Goal: Task Accomplishment & Management: Manage account settings

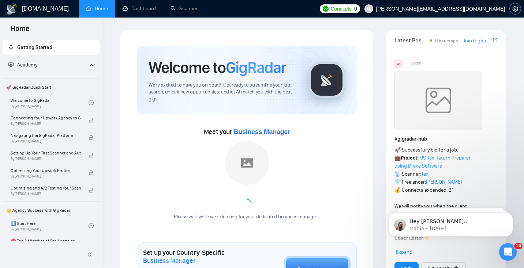
click at [515, 8] on icon "setting" at bounding box center [514, 9] width 5 height 6
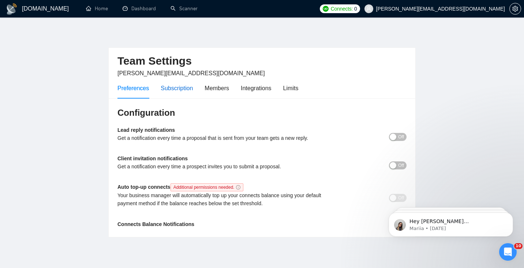
click at [175, 88] on div "Subscription" at bounding box center [177, 88] width 32 height 9
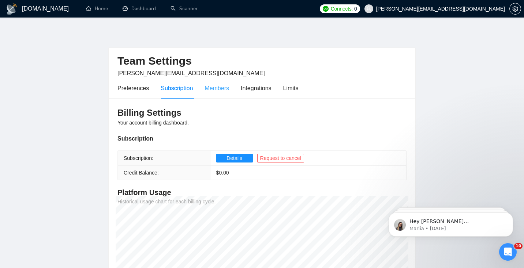
click at [214, 94] on div "Members" at bounding box center [216, 88] width 25 height 21
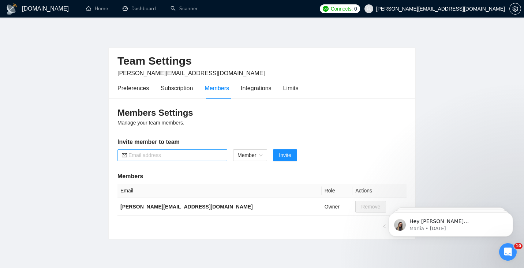
click at [173, 161] on span at bounding box center [172, 156] width 110 height 12
type input "[PERSON_NAME][EMAIL_ADDRESS][DOMAIN_NAME]"
click at [289, 154] on span "Invite" at bounding box center [285, 155] width 12 height 8
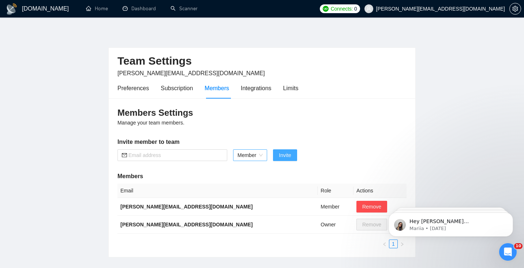
click at [240, 154] on span "Member" at bounding box center [249, 155] width 25 height 11
click at [247, 182] on div "Member" at bounding box center [250, 182] width 26 height 8
click at [148, 154] on input "text" at bounding box center [175, 155] width 94 height 8
paste input "[PERSON_NAME][EMAIL_ADDRESS][DOMAIN_NAME]"
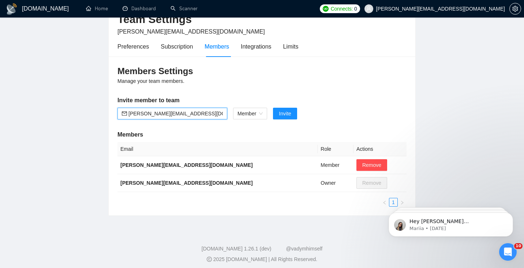
scroll to position [43, 0]
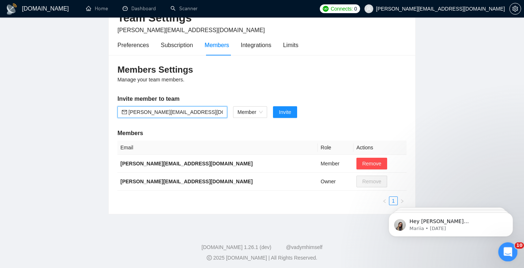
type input "[PERSON_NAME][EMAIL_ADDRESS][DOMAIN_NAME]"
click at [500, 249] on div "Open Intercom Messenger" at bounding box center [507, 251] width 24 height 24
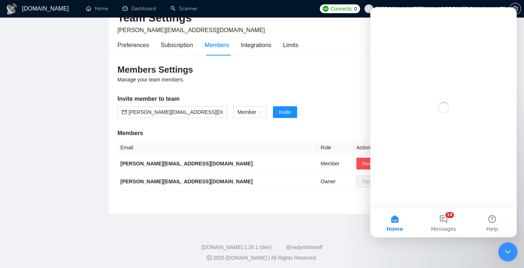
scroll to position [0, 0]
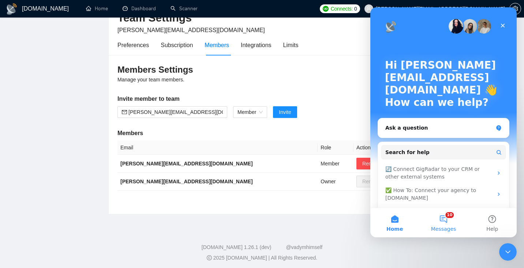
click at [446, 223] on button "10 Messages" at bounding box center [443, 223] width 49 height 29
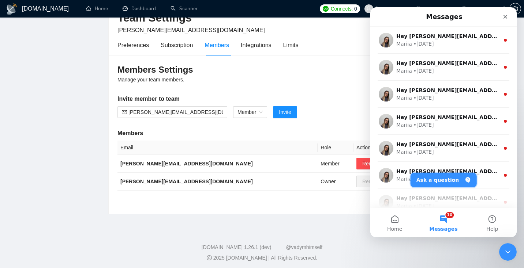
click at [433, 179] on button "Ask a question" at bounding box center [443, 180] width 66 height 15
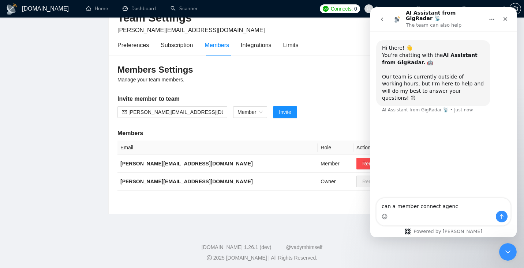
type textarea "can a member connect agency"
click at [264, 209] on div "Members Settings Manage your team members. Invite member to team [PERSON_NAME][…" at bounding box center [262, 134] width 307 height 159
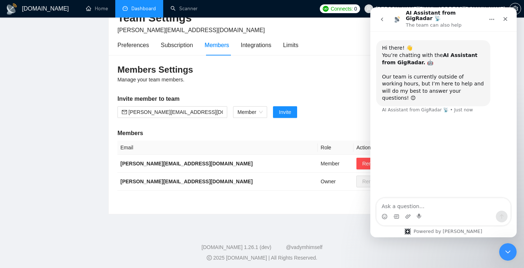
click at [140, 12] on link "Dashboard" at bounding box center [139, 8] width 33 height 6
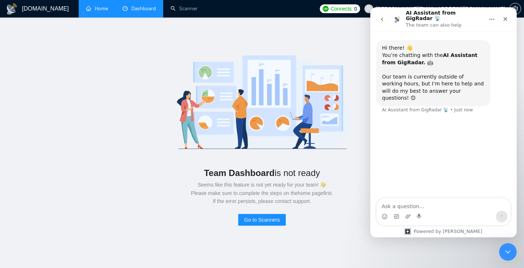
click at [103, 9] on link "Home" at bounding box center [97, 8] width 22 height 6
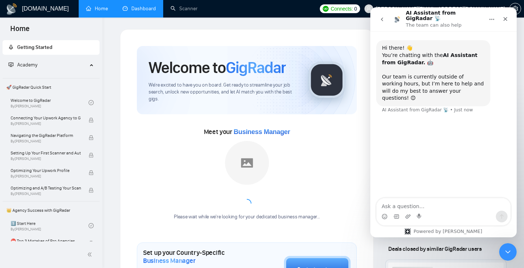
click at [126, 9] on link "Dashboard" at bounding box center [139, 8] width 33 height 6
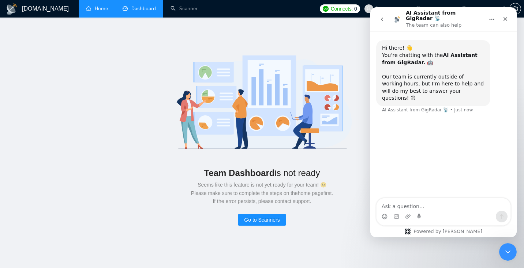
click at [101, 9] on link "Home" at bounding box center [97, 8] width 22 height 6
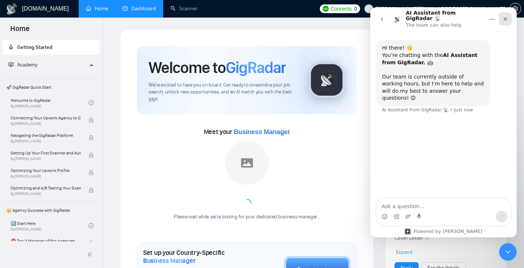
click at [505, 18] on icon "Close" at bounding box center [505, 19] width 6 height 6
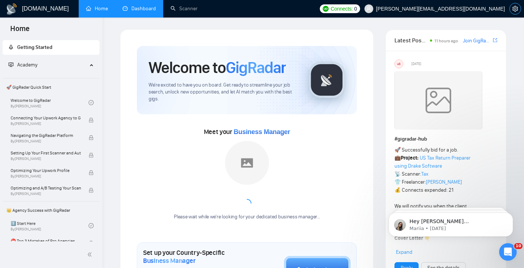
click at [517, 10] on icon "setting" at bounding box center [515, 9] width 6 height 6
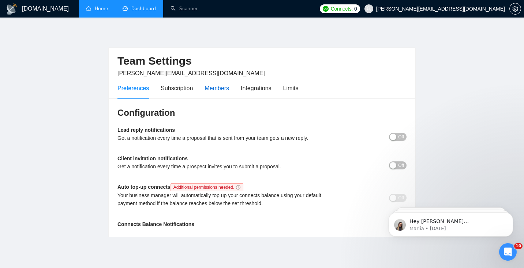
click at [209, 85] on div "Members" at bounding box center [216, 88] width 25 height 9
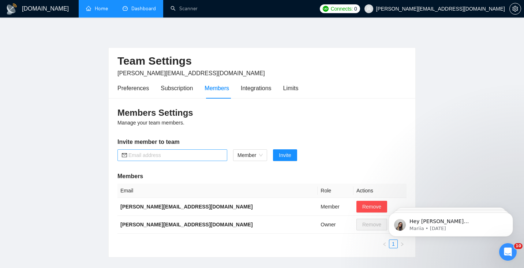
click at [178, 157] on input "text" at bounding box center [175, 155] width 94 height 8
paste input "[PERSON_NAME][EMAIL_ADDRESS][DOMAIN_NAME]"
type input "[PERSON_NAME][EMAIL_ADDRESS][DOMAIN_NAME]"
click at [168, 156] on input "[PERSON_NAME][EMAIL_ADDRESS][DOMAIN_NAME]" at bounding box center [175, 155] width 94 height 8
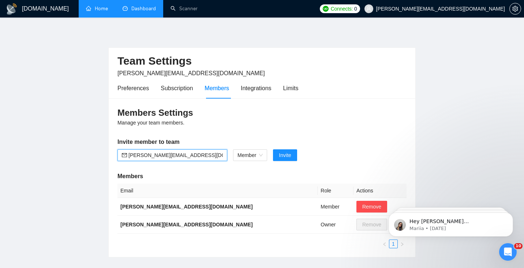
click at [168, 156] on input "[PERSON_NAME][EMAIL_ADDRESS][DOMAIN_NAME]" at bounding box center [175, 155] width 94 height 8
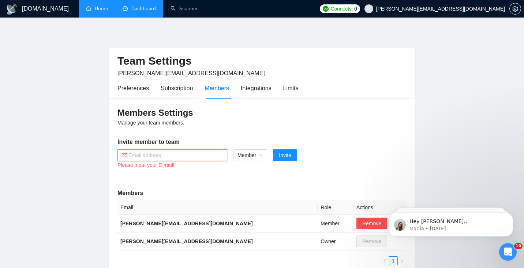
click at [145, 12] on link "Dashboard" at bounding box center [139, 8] width 33 height 6
